Goal: Task Accomplishment & Management: Manage account settings

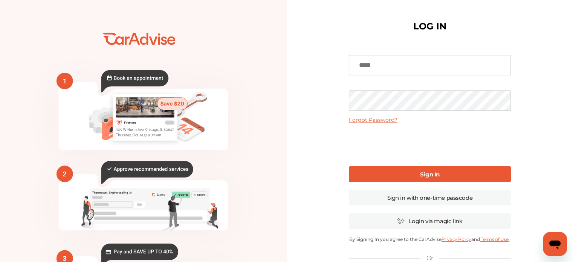
click at [391, 69] on input at bounding box center [430, 65] width 162 height 20
type input "**********"
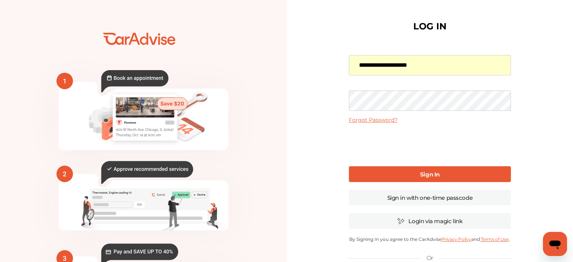
click at [416, 167] on link "Sign In" at bounding box center [430, 174] width 162 height 16
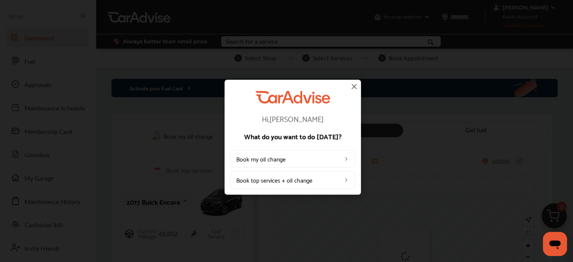
click at [355, 86] on img at bounding box center [354, 86] width 9 height 9
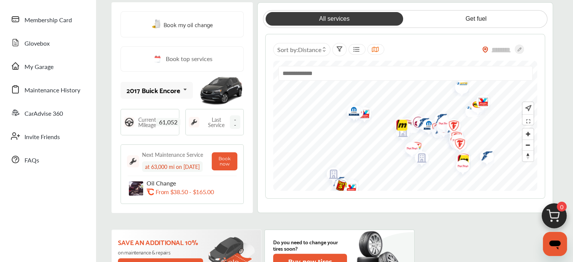
scroll to position [118, 0]
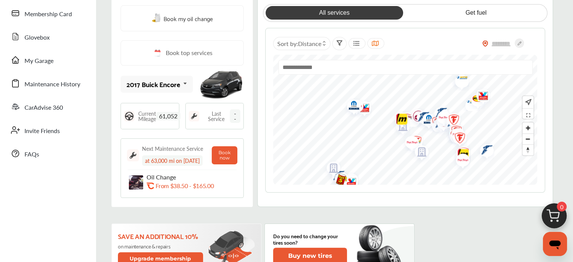
click at [231, 117] on span "--" at bounding box center [235, 116] width 11 height 14
click at [193, 114] on img at bounding box center [194, 116] width 11 height 11
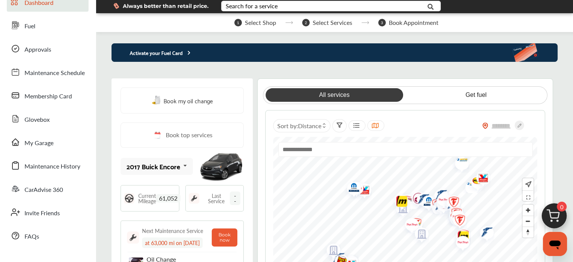
scroll to position [35, 0]
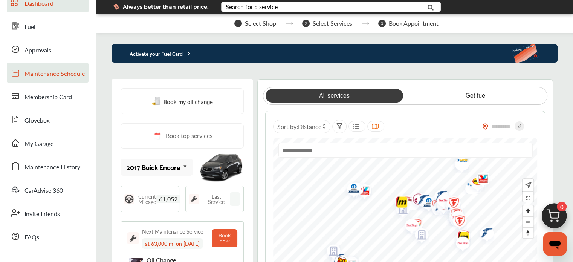
click at [67, 73] on span "Maintenance Schedule" at bounding box center [54, 74] width 60 height 10
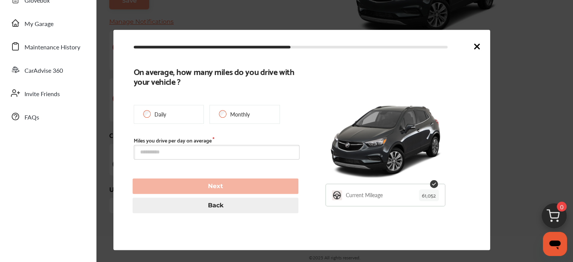
scroll to position [172, 0]
click at [189, 153] on input "text" at bounding box center [217, 152] width 166 height 15
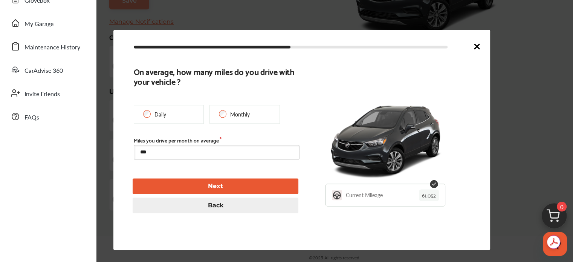
click at [234, 190] on button "Next" at bounding box center [216, 186] width 166 height 15
click at [172, 157] on input "***" at bounding box center [217, 152] width 166 height 15
click at [214, 185] on button "Next" at bounding box center [216, 186] width 166 height 15
click at [183, 151] on input "***" at bounding box center [217, 152] width 166 height 15
type input "*"
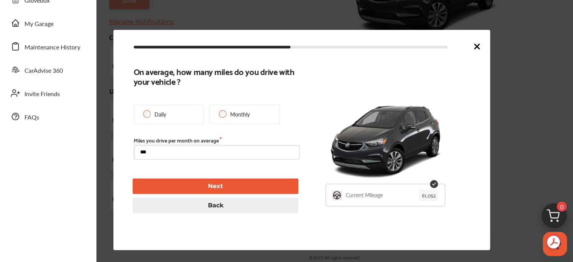
type input "***"
click at [227, 186] on button "Next" at bounding box center [216, 186] width 166 height 15
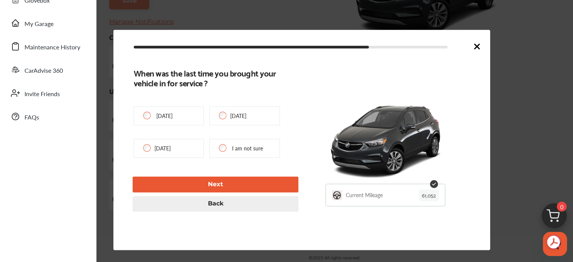
type input "**********"
type input "***"
click at [220, 185] on button "Next" at bounding box center [216, 184] width 166 height 15
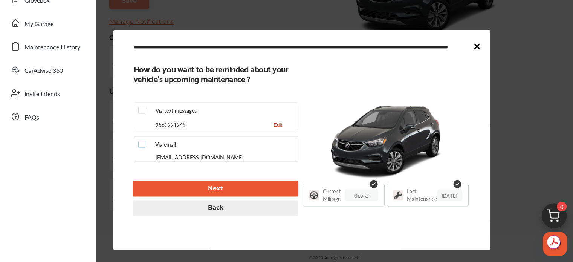
click at [142, 141] on label at bounding box center [143, 141] width 11 height 0
click at [231, 189] on button "Next" at bounding box center [216, 188] width 166 height 15
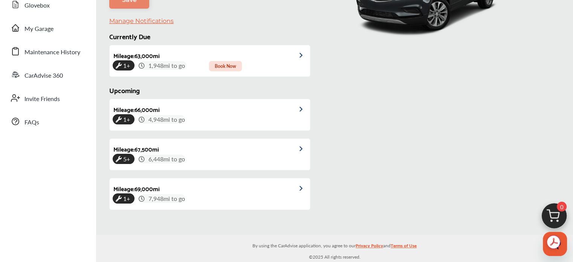
scroll to position [149, 0]
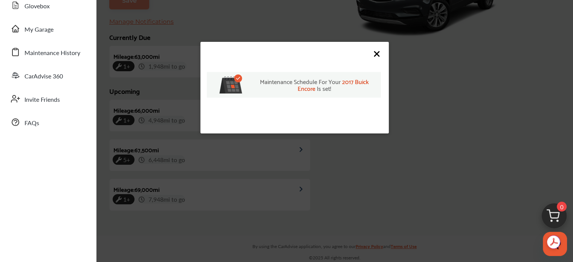
click at [378, 54] on icon at bounding box center [376, 54] width 5 height 5
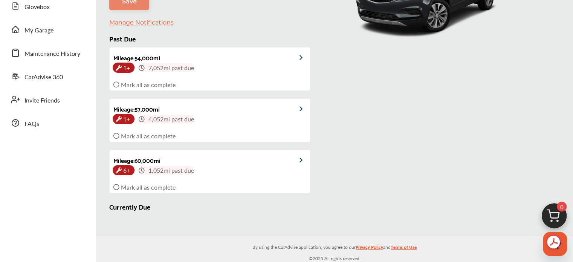
scroll to position [0, 0]
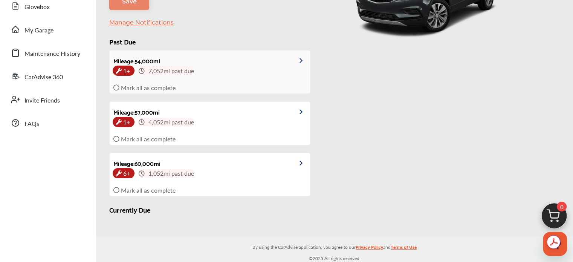
click at [116, 87] on icon at bounding box center [116, 87] width 6 height 6
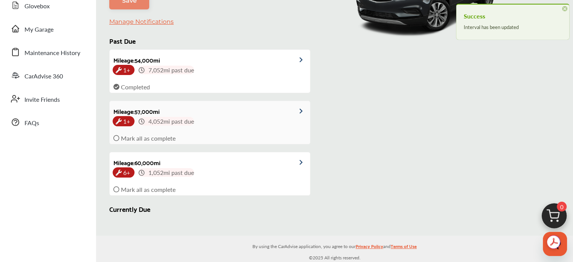
click at [115, 136] on icon at bounding box center [116, 138] width 6 height 6
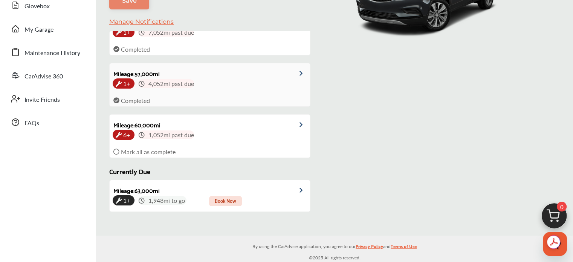
scroll to position [59, 0]
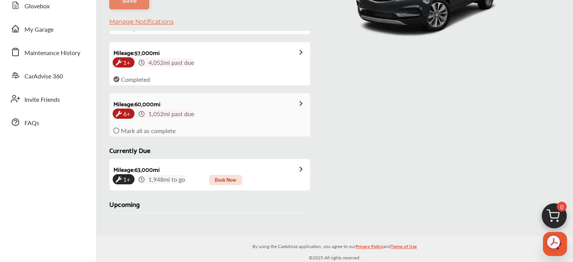
click at [117, 128] on icon at bounding box center [116, 130] width 6 height 6
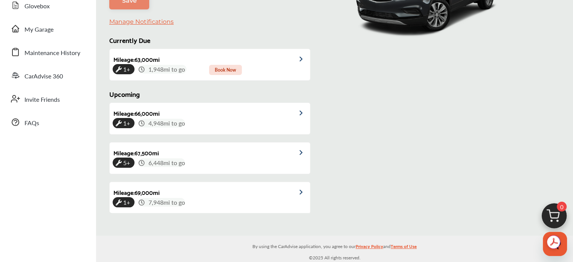
scroll to position [169, 0]
click at [127, 64] on span "1+" at bounding box center [127, 69] width 10 height 12
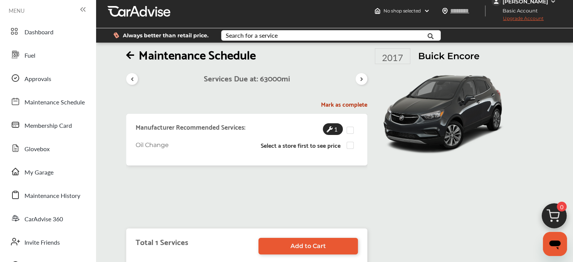
scroll to position [4, 0]
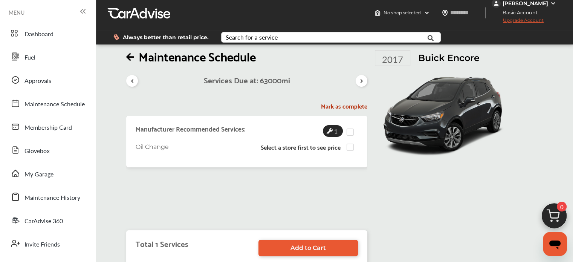
click at [360, 81] on icon at bounding box center [361, 81] width 7 height 6
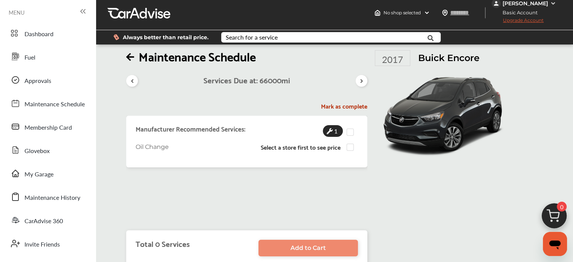
click at [360, 81] on icon at bounding box center [361, 81] width 7 height 6
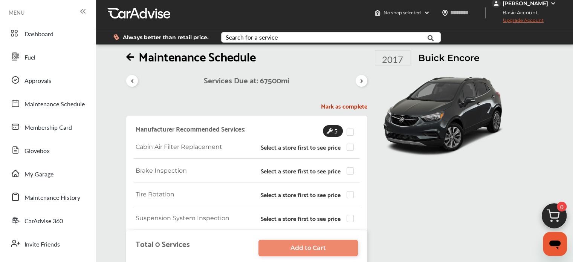
click at [360, 81] on div "Services Due at: 67500 mi" at bounding box center [246, 77] width 241 height 27
click at [365, 83] on icon at bounding box center [361, 81] width 7 height 6
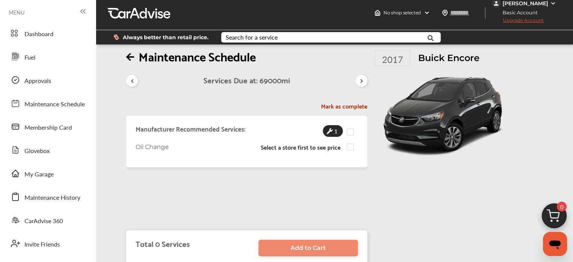
click at [133, 81] on icon at bounding box center [131, 81] width 7 height 6
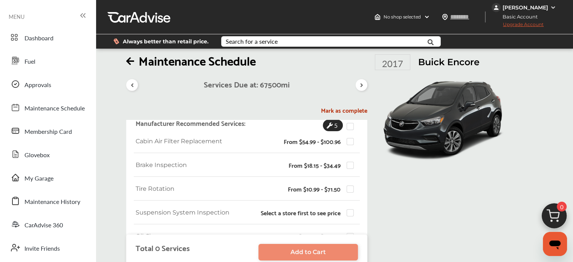
scroll to position [0, 0]
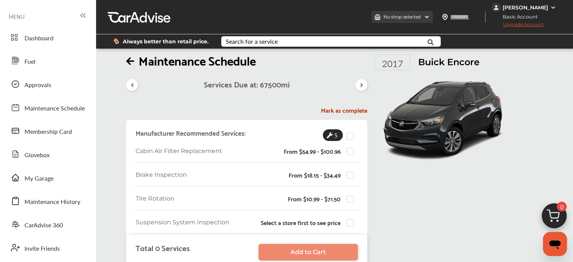
click at [429, 15] on img at bounding box center [427, 17] width 6 height 6
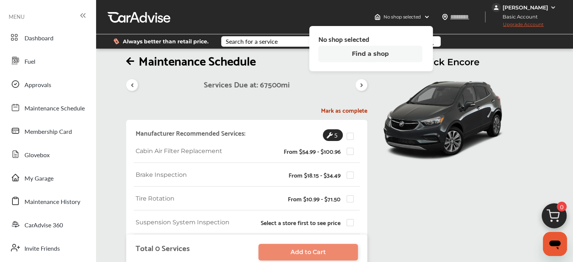
click at [483, 49] on div "Always better than retail price. Search for a service Search for... All Common …" at bounding box center [334, 41] width 454 height 26
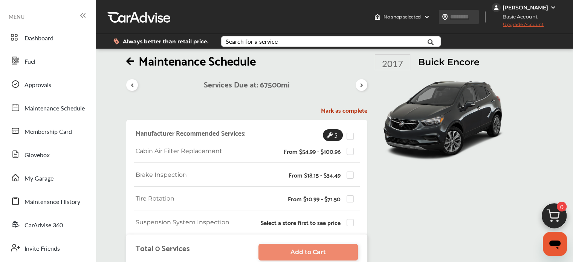
click at [459, 20] on input "text" at bounding box center [467, 17] width 35 height 8
type input "*****"
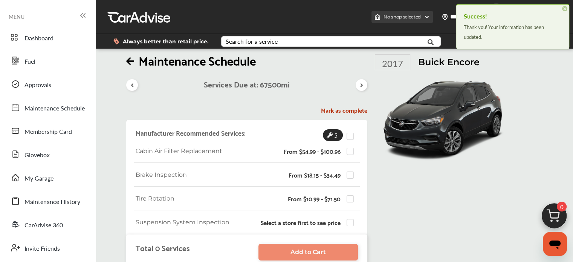
drag, startPoint x: 429, startPoint y: 16, endPoint x: 423, endPoint y: 20, distance: 7.3
drag, startPoint x: 423, startPoint y: 20, endPoint x: 428, endPoint y: 16, distance: 6.1
click at [428, 16] on img at bounding box center [427, 17] width 6 height 6
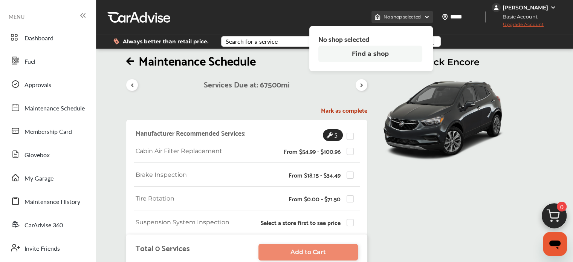
click at [426, 16] on img at bounding box center [427, 17] width 6 height 6
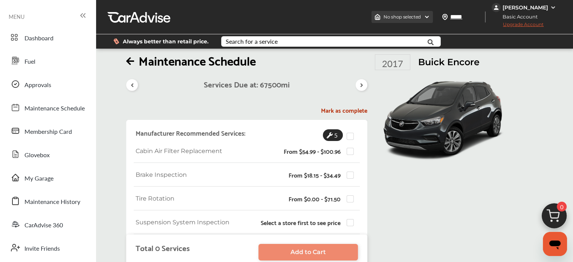
click at [427, 15] on img at bounding box center [427, 17] width 6 height 6
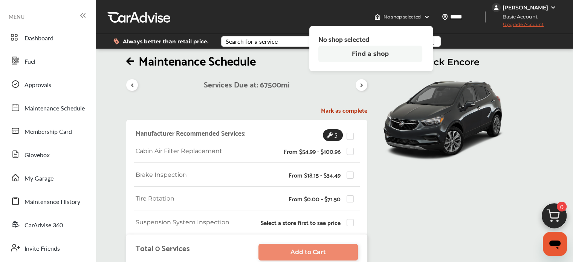
click at [377, 54] on button "Find a shop" at bounding box center [370, 54] width 104 height 17
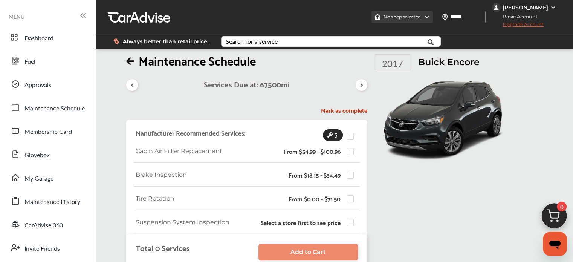
click at [426, 14] on img at bounding box center [427, 17] width 6 height 6
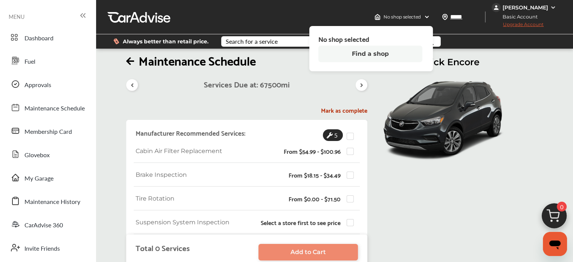
click at [375, 54] on button "Find a shop" at bounding box center [370, 54] width 104 height 17
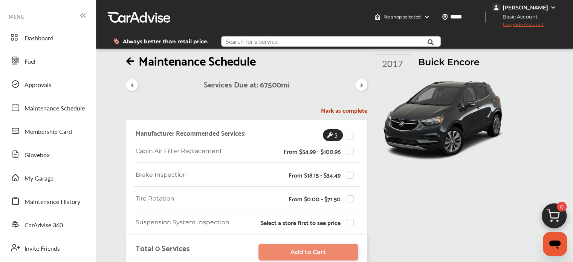
click at [362, 39] on input "text" at bounding box center [324, 43] width 205 height 12
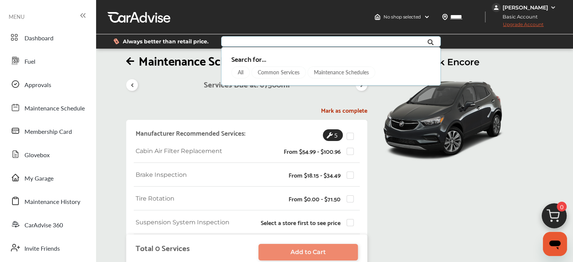
paste input "**********"
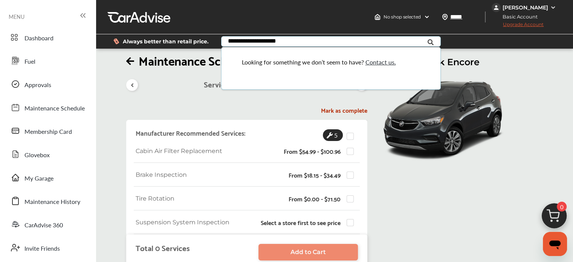
type input "**********"
click at [429, 41] on icon at bounding box center [430, 42] width 17 height 19
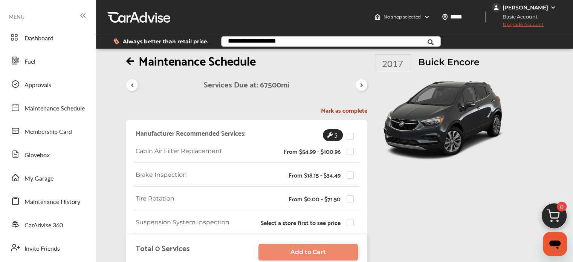
click at [429, 41] on icon at bounding box center [430, 42] width 17 height 19
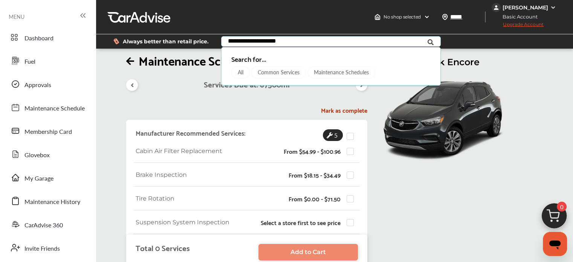
click at [429, 41] on icon at bounding box center [430, 42] width 17 height 19
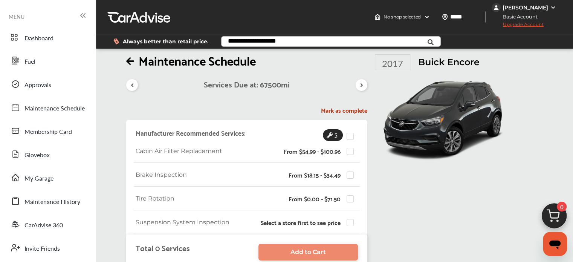
click at [310, 42] on input "**********" at bounding box center [324, 43] width 205 height 12
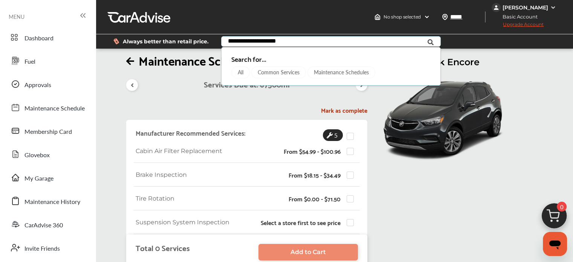
click at [241, 72] on div "All" at bounding box center [240, 72] width 18 height 12
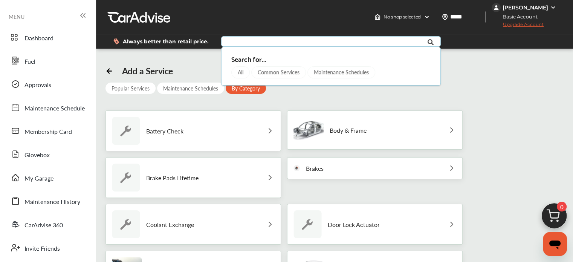
click at [344, 75] on div "Maintenance Schedules" at bounding box center [341, 72] width 68 height 12
click at [352, 73] on div "Maintenance Schedules" at bounding box center [341, 72] width 68 height 12
click at [270, 71] on div "Common Services" at bounding box center [278, 72] width 55 height 12
click at [241, 72] on div "All" at bounding box center [240, 72] width 18 height 12
click at [187, 91] on div "Maintenance Schedules" at bounding box center [190, 88] width 67 height 11
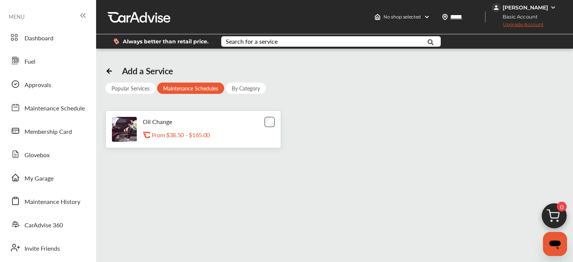
click at [252, 86] on div "By Category" at bounding box center [246, 88] width 40 height 11
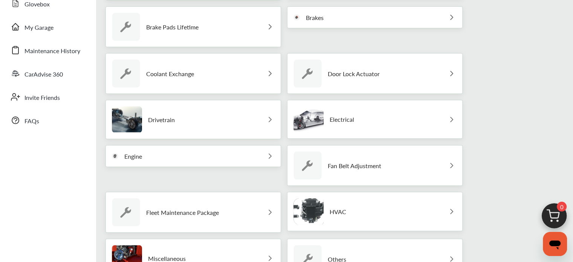
scroll to position [151, 0]
click at [267, 115] on img at bounding box center [270, 119] width 9 height 9
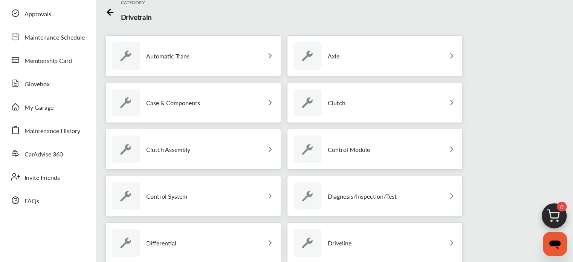
scroll to position [70, 0]
click at [266, 56] on img at bounding box center [270, 56] width 9 height 9
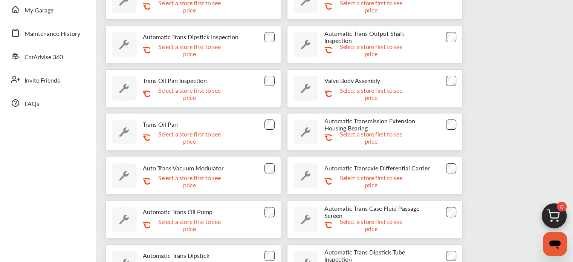
scroll to position [0, 0]
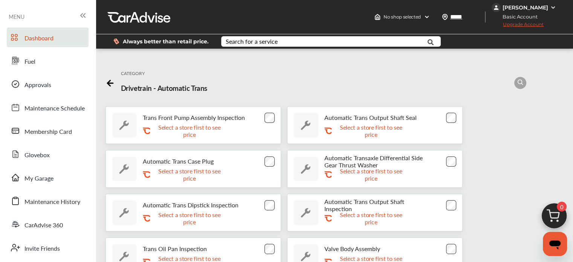
click at [52, 35] on span "Dashboard" at bounding box center [38, 39] width 29 height 10
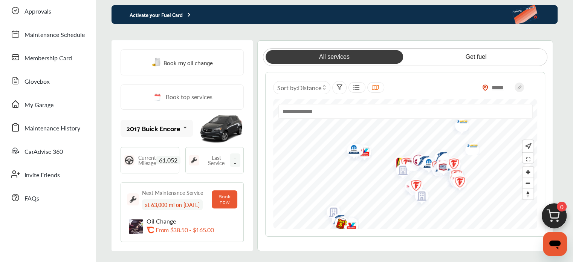
scroll to position [81, 0]
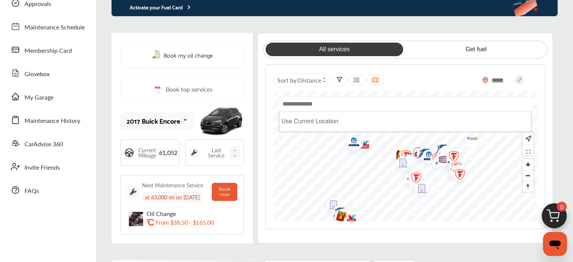
click at [298, 104] on input "text" at bounding box center [405, 103] width 254 height 15
paste input "**********"
type input "**********"
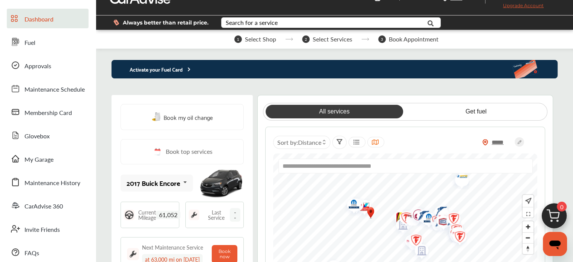
scroll to position [18, 0]
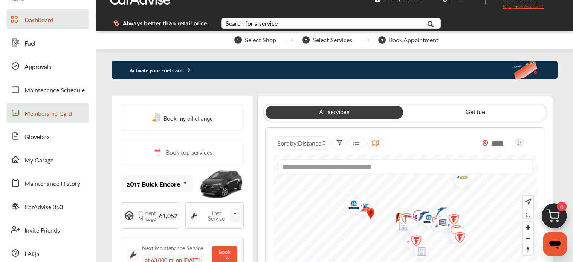
click at [51, 112] on span "Membership Card" at bounding box center [47, 114] width 47 height 10
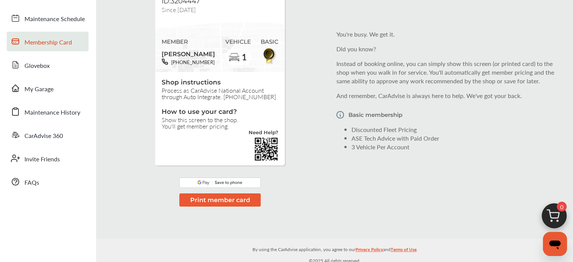
scroll to position [86, 0]
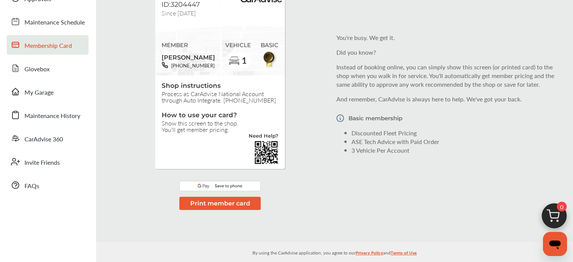
click at [209, 205] on button "Print member card" at bounding box center [219, 203] width 81 height 13
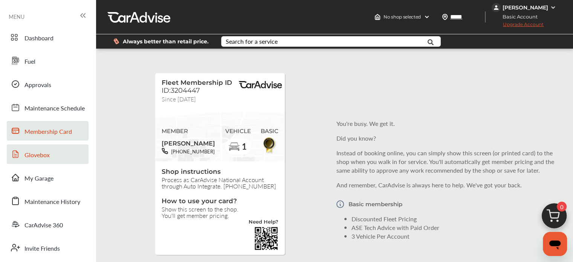
click at [41, 152] on span "Glovebox" at bounding box center [36, 155] width 25 height 10
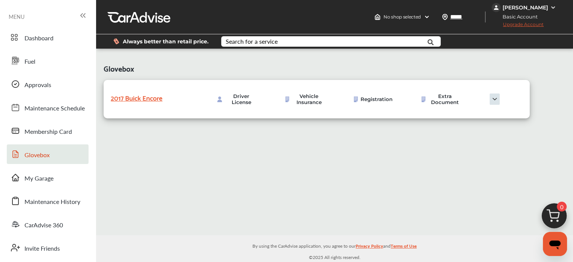
click at [495, 103] on img at bounding box center [495, 98] width 38 height 11
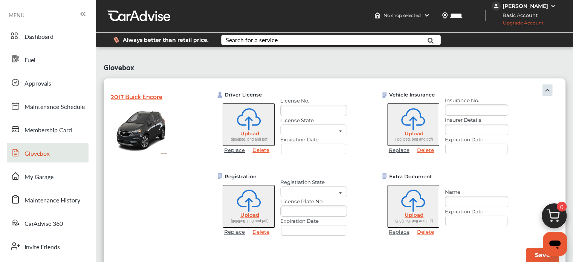
click at [543, 94] on img at bounding box center [547, 89] width 11 height 11
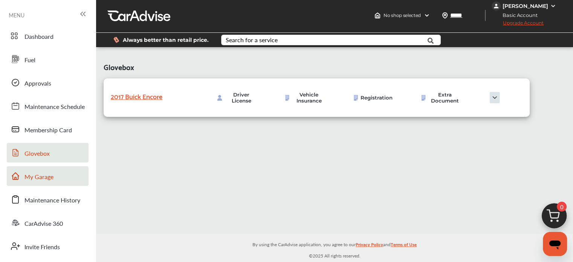
click at [48, 176] on span "My Garage" at bounding box center [38, 177] width 29 height 10
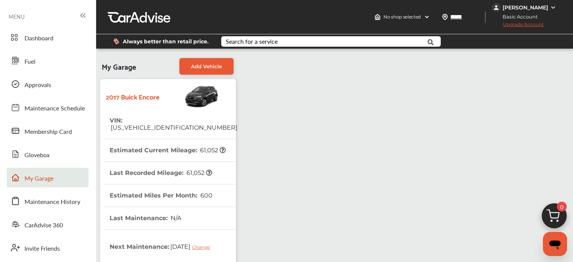
scroll to position [65, 0]
click at [172, 214] on span "N/A" at bounding box center [176, 217] width 12 height 7
click at [63, 197] on span "Maintenance History" at bounding box center [52, 202] width 56 height 10
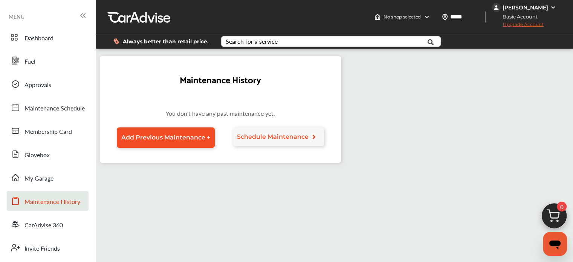
click at [170, 136] on span "Add Previous Maintenance +" at bounding box center [165, 137] width 89 height 7
select select "*"
select select "****"
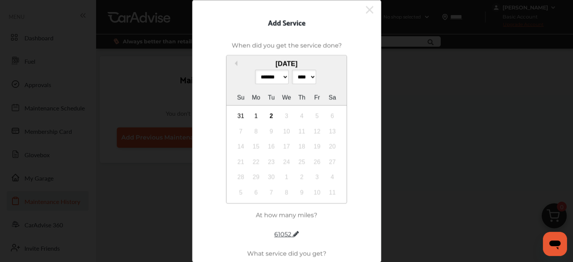
click at [367, 9] on icon at bounding box center [370, 10] width 8 height 12
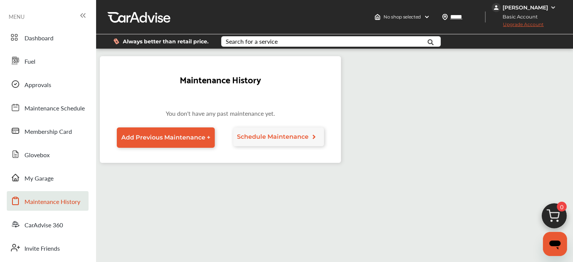
scroll to position [28, 0]
click at [48, 220] on span "CarAdvise 360" at bounding box center [43, 225] width 38 height 10
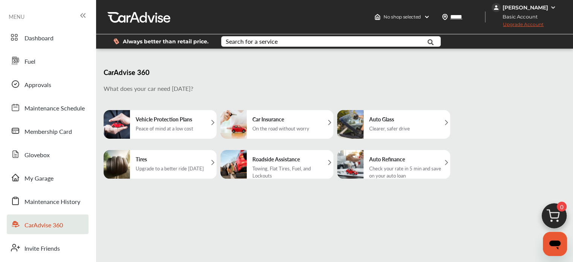
click at [212, 125] on icon at bounding box center [212, 122] width 3 height 5
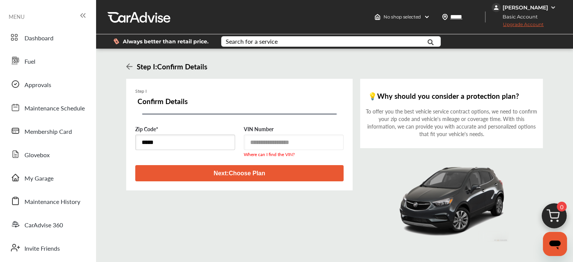
click at [161, 147] on input "text" at bounding box center [185, 141] width 100 height 15
type input "*****"
click at [217, 176] on button "Next : Choose Plan" at bounding box center [239, 173] width 208 height 16
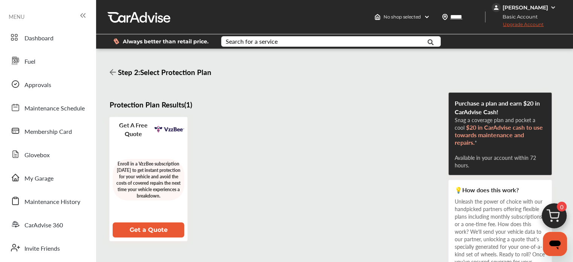
click at [114, 72] on icon at bounding box center [113, 72] width 6 height 6
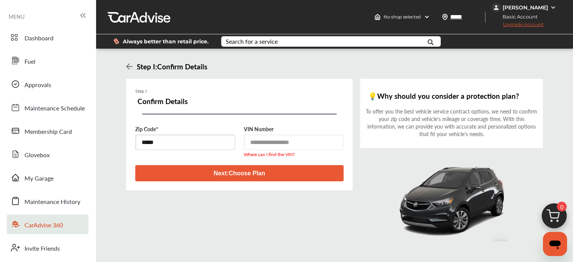
click at [48, 225] on span "CarAdvise 360" at bounding box center [43, 225] width 38 height 10
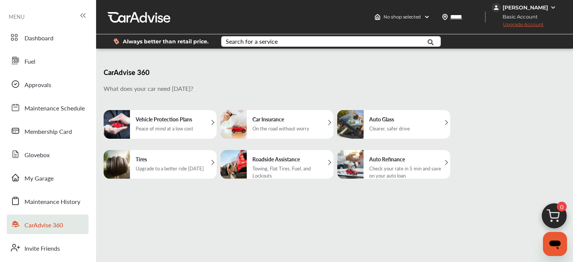
click at [210, 167] on div "Tires Upgrade to a better ride [DATE]" at bounding box center [160, 164] width 113 height 29
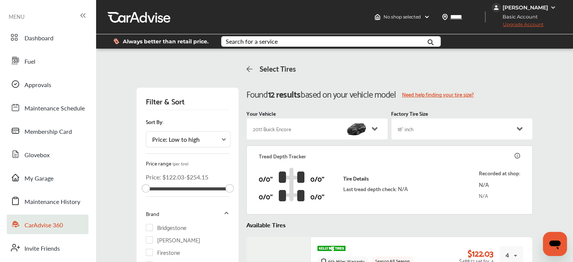
click at [60, 225] on span "CarAdvise 360" at bounding box center [43, 225] width 38 height 10
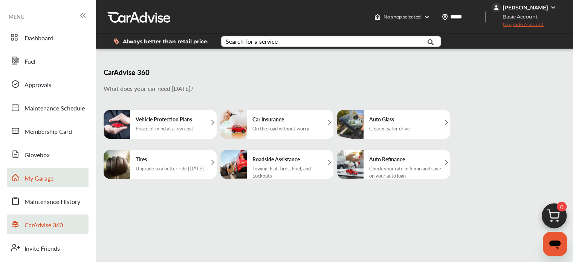
click at [57, 180] on link "My Garage" at bounding box center [48, 178] width 82 height 20
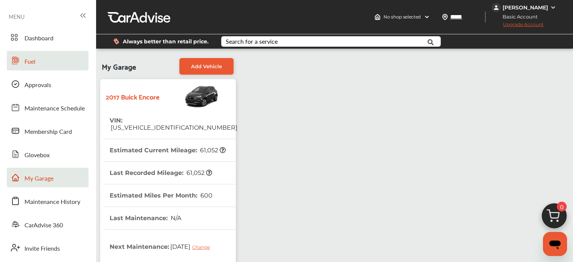
click at [31, 63] on span "Fuel" at bounding box center [29, 62] width 11 height 10
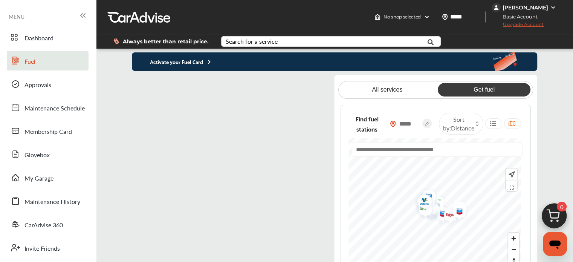
click at [411, 125] on input "*****" at bounding box center [409, 124] width 26 height 8
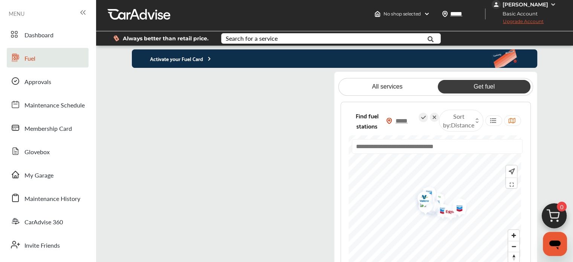
type input "*****"
drag, startPoint x: 483, startPoint y: 90, endPoint x: 498, endPoint y: 96, distance: 15.9
click at [498, 93] on link "Get fuel" at bounding box center [484, 87] width 93 height 14
click at [469, 80] on link "Get fuel" at bounding box center [484, 87] width 93 height 14
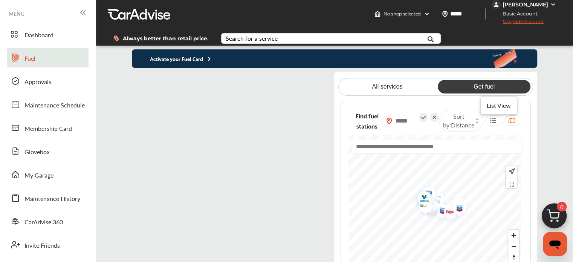
click at [489, 118] on icon at bounding box center [492, 121] width 7 height 6
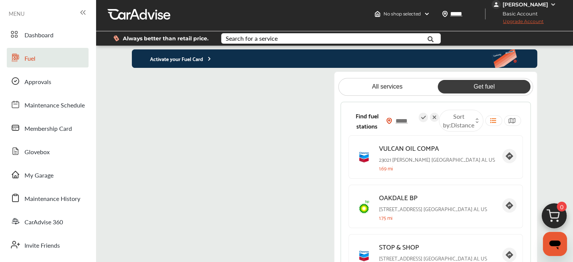
scroll to position [0, 0]
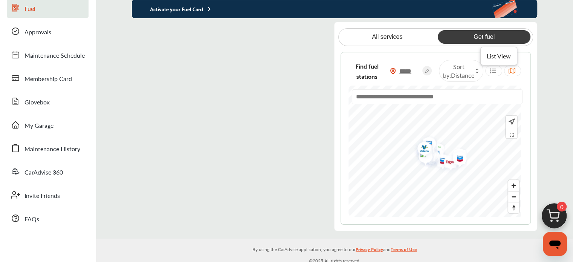
click at [489, 72] on icon at bounding box center [492, 71] width 7 height 6
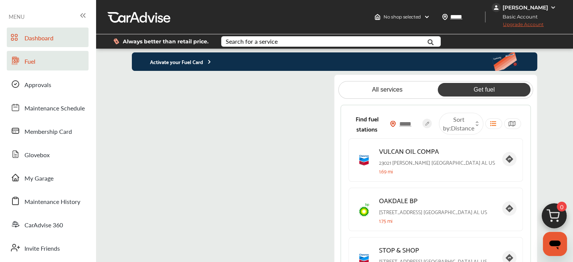
click at [47, 40] on span "Dashboard" at bounding box center [38, 39] width 29 height 10
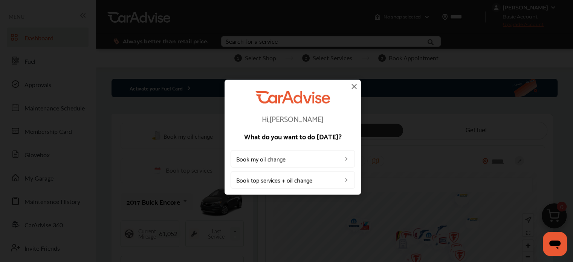
click at [355, 89] on img at bounding box center [354, 86] width 9 height 9
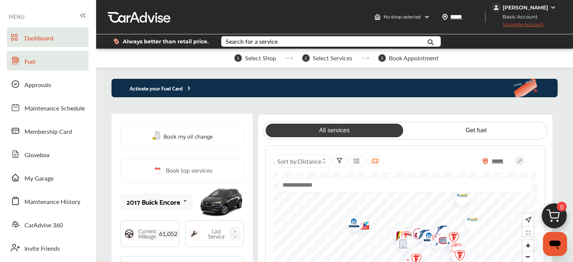
click at [45, 64] on link "Fuel" at bounding box center [48, 61] width 82 height 20
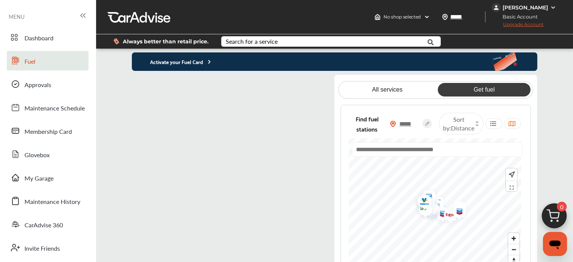
click at [424, 127] on circle at bounding box center [426, 123] width 9 height 9
click at [420, 123] on icon at bounding box center [423, 120] width 9 height 9
click at [424, 125] on circle at bounding box center [426, 123] width 9 height 9
drag, startPoint x: 407, startPoint y: 125, endPoint x: 394, endPoint y: 132, distance: 14.7
click at [394, 132] on div "*****" at bounding box center [414, 123] width 49 height 21
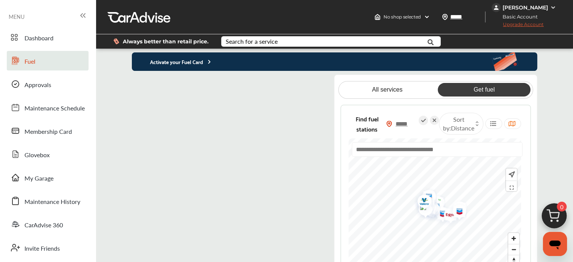
click at [411, 127] on span at bounding box center [414, 124] width 6 height 6
click at [419, 123] on icon at bounding box center [423, 120] width 9 height 9
drag, startPoint x: 394, startPoint y: 127, endPoint x: 422, endPoint y: 125, distance: 28.3
click at [422, 125] on div "******" at bounding box center [414, 123] width 49 height 21
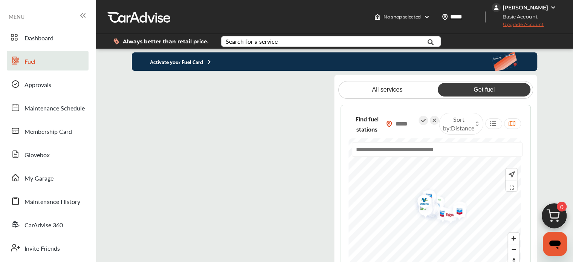
type input "*****"
click at [422, 122] on icon at bounding box center [423, 120] width 9 height 9
type input "*****"
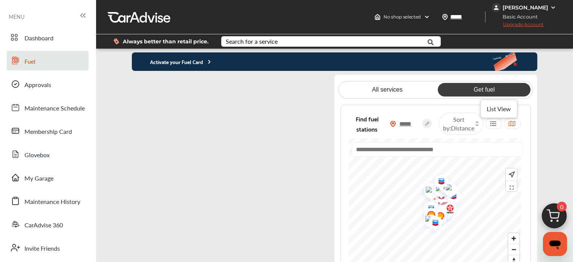
click at [489, 126] on icon at bounding box center [492, 124] width 7 height 6
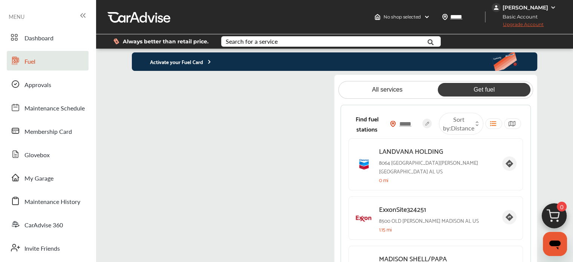
click at [475, 124] on icon at bounding box center [476, 122] width 3 height 3
click at [492, 126] on div at bounding box center [493, 123] width 17 height 11
click at [489, 126] on icon at bounding box center [492, 124] width 7 height 6
click at [508, 126] on icon at bounding box center [511, 124] width 7 height 6
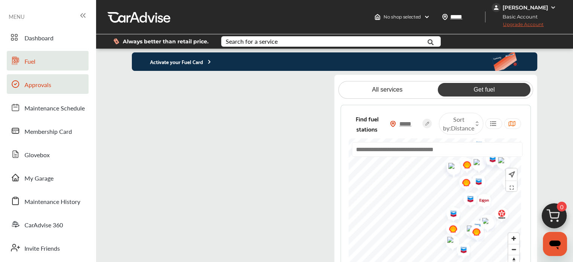
click at [47, 87] on span "Approvals" at bounding box center [37, 85] width 27 height 10
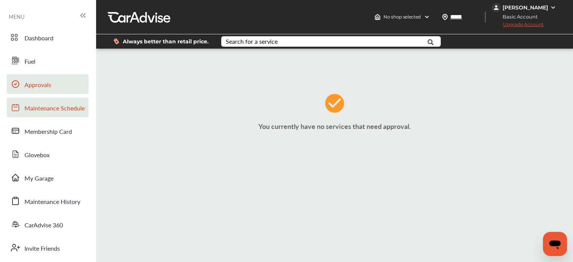
click at [47, 110] on span "Maintenance Schedule" at bounding box center [54, 109] width 60 height 10
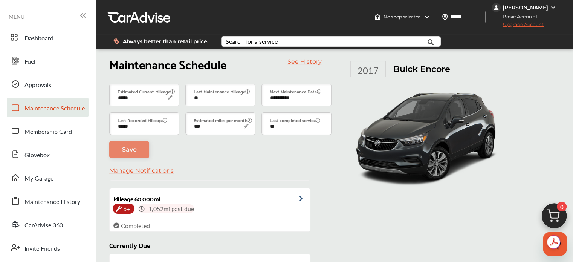
scroll to position [110, 0]
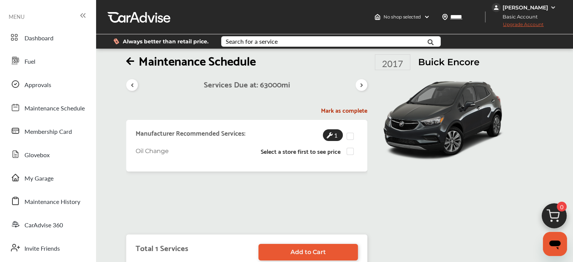
scroll to position [16, 0]
click at [341, 106] on h5 "Mark as complete" at bounding box center [246, 110] width 241 height 8
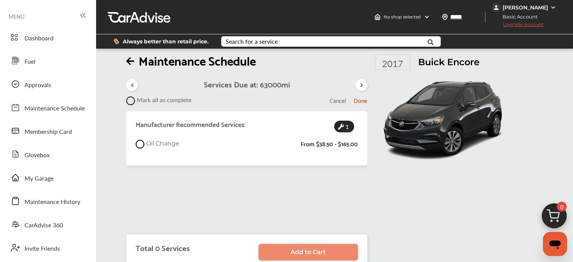
click at [338, 95] on span "Cancel" at bounding box center [338, 100] width 17 height 10
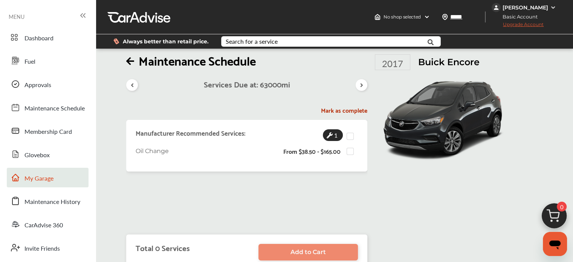
click at [54, 168] on link "My Garage" at bounding box center [48, 178] width 82 height 20
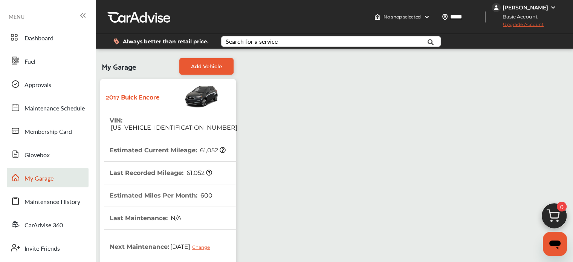
click at [84, 13] on icon at bounding box center [82, 15] width 9 height 9
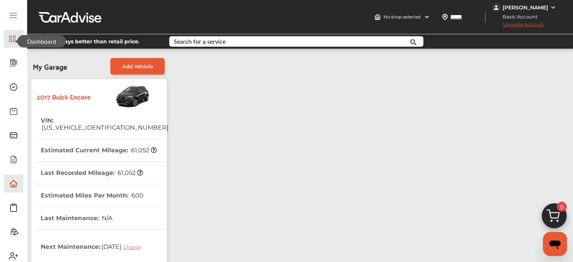
drag, startPoint x: 11, startPoint y: 39, endPoint x: 8, endPoint y: 35, distance: 4.7
click at [8, 35] on span at bounding box center [14, 39] width 12 height 12
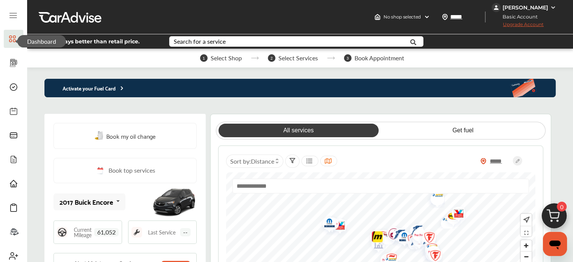
click at [11, 38] on 1303 at bounding box center [10, 37] width 2 height 2
click at [15, 15] on icon at bounding box center [13, 15] width 7 height 0
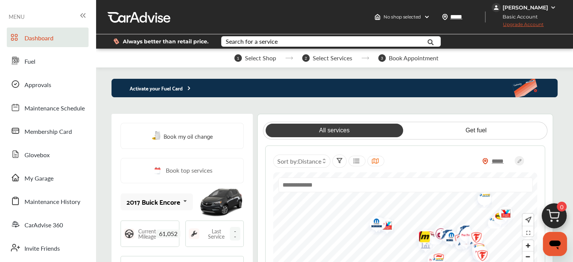
click at [552, 6] on img at bounding box center [553, 8] width 6 height 6
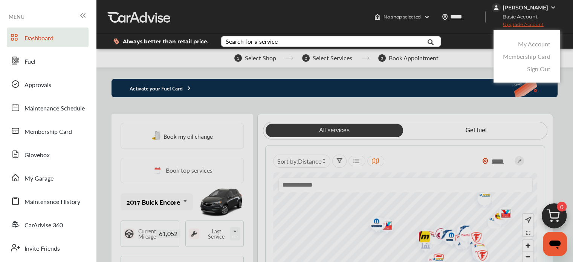
click at [543, 70] on link "Sign Out" at bounding box center [538, 68] width 23 height 9
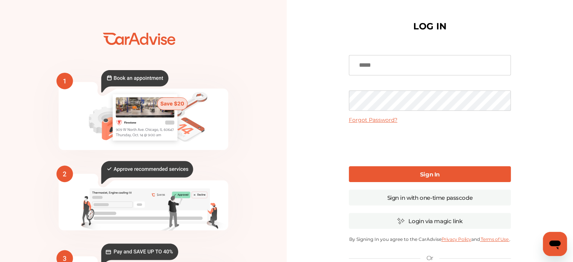
click at [394, 61] on input at bounding box center [430, 65] width 162 height 20
type input "**********"
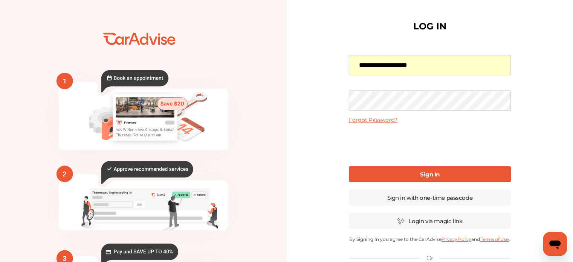
click at [321, 84] on div "**********" at bounding box center [430, 183] width 287 height 367
click at [430, 173] on b "Sign In" at bounding box center [430, 174] width 20 height 7
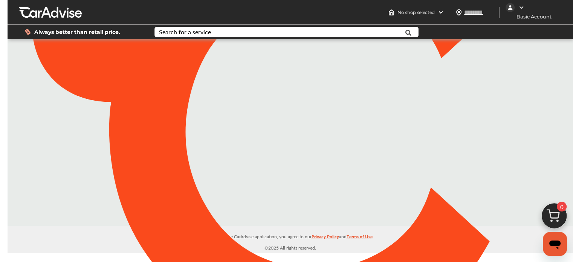
type input "*****"
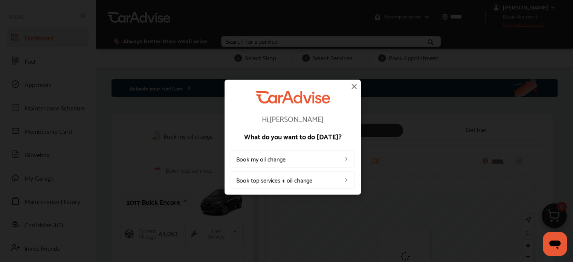
click at [354, 89] on img at bounding box center [354, 86] width 9 height 9
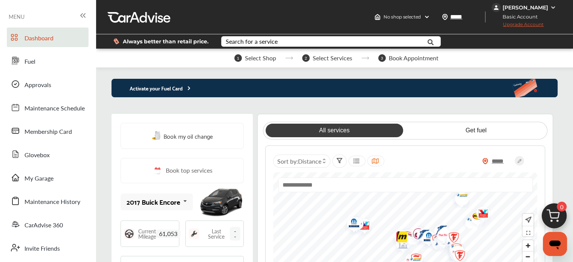
click at [547, 7] on div "[PERSON_NAME]" at bounding box center [526, 7] width 46 height 7
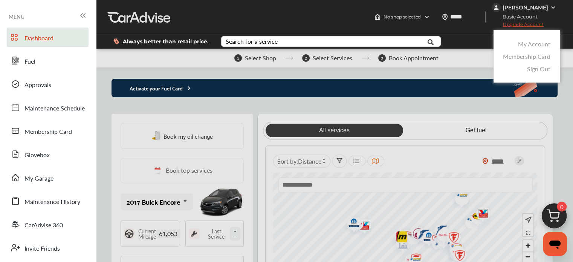
click at [535, 67] on link "Sign Out" at bounding box center [538, 68] width 23 height 9
